Goal: Check status

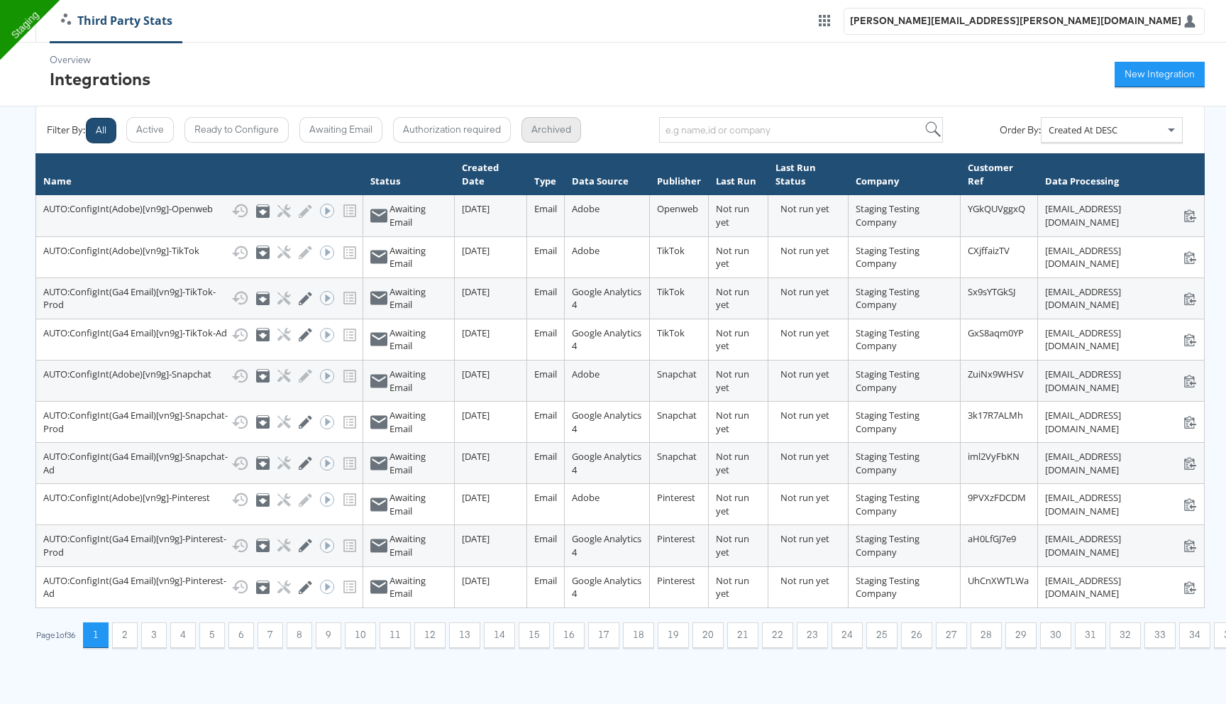
click at [549, 129] on button "Archived" at bounding box center [552, 130] width 60 height 26
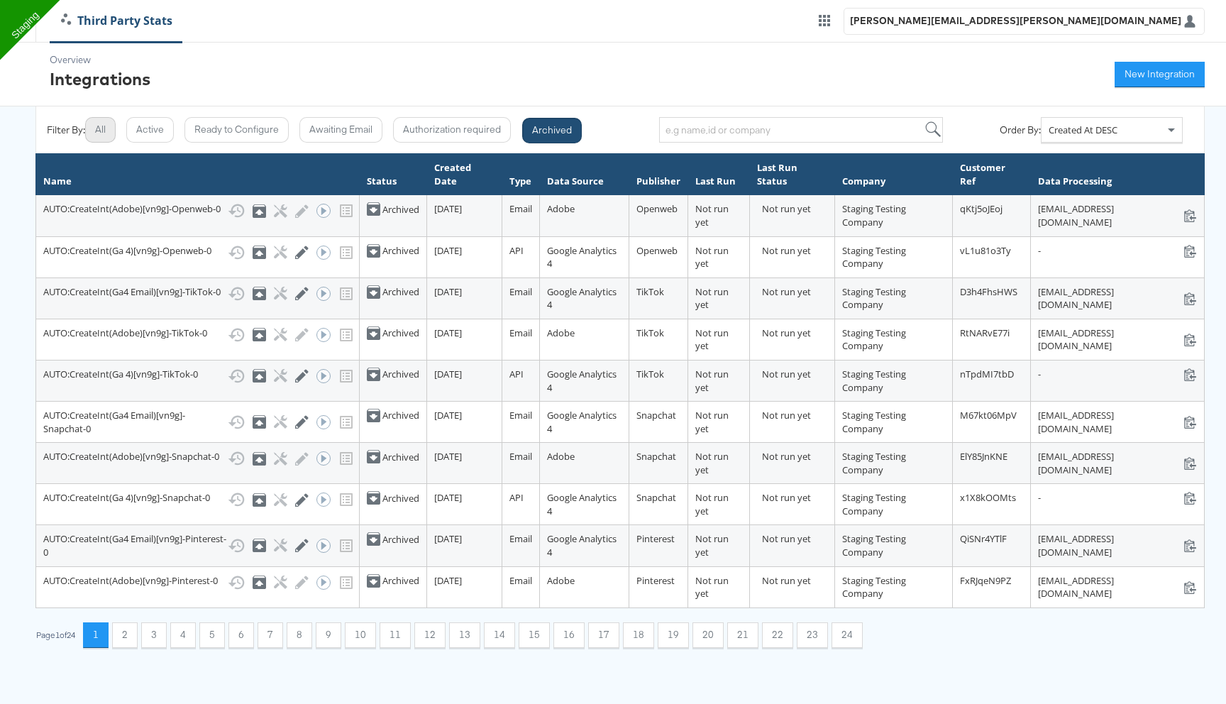
click at [110, 128] on button "All" at bounding box center [100, 130] width 31 height 26
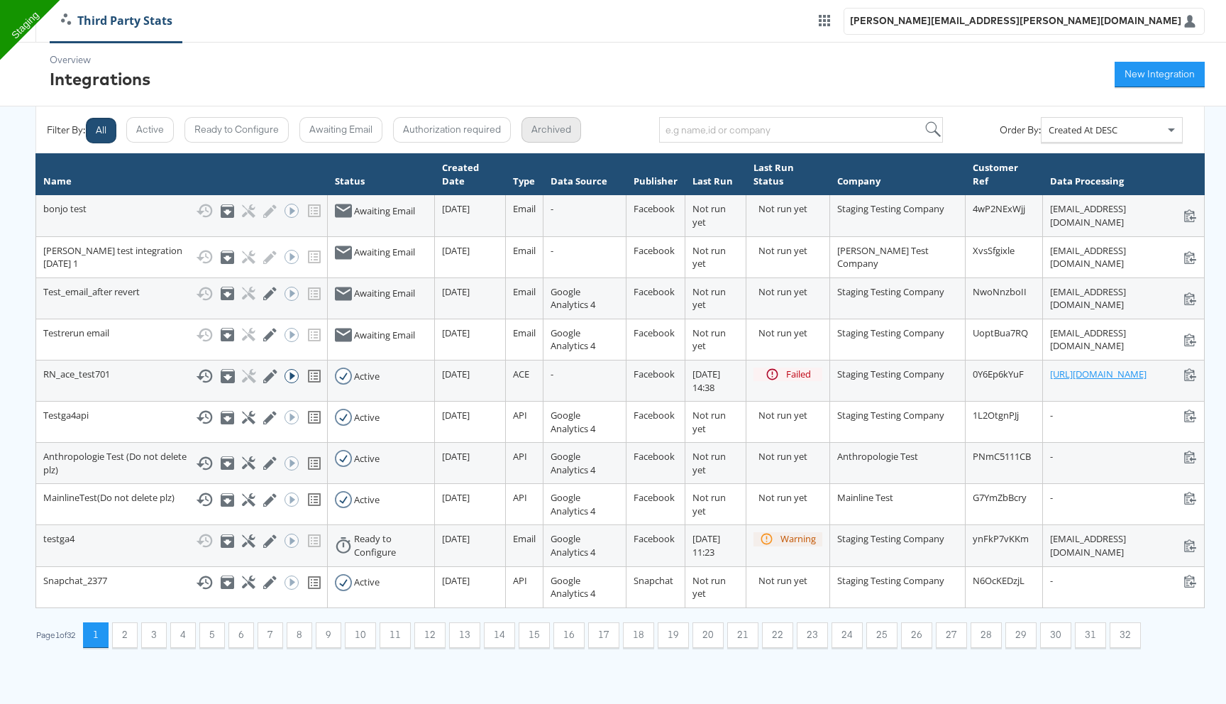
click at [550, 126] on button "Archived" at bounding box center [552, 130] width 60 height 26
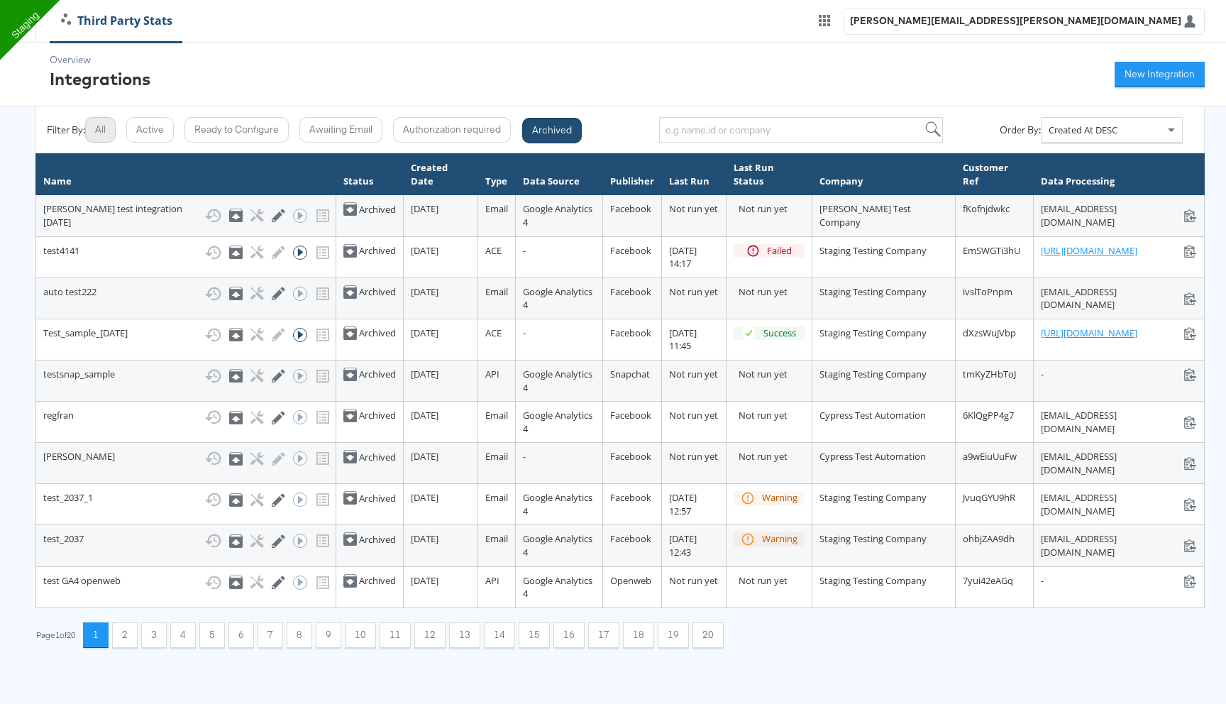
click at [99, 131] on button "All" at bounding box center [100, 130] width 31 height 26
